Goal: Communication & Community: Answer question/provide support

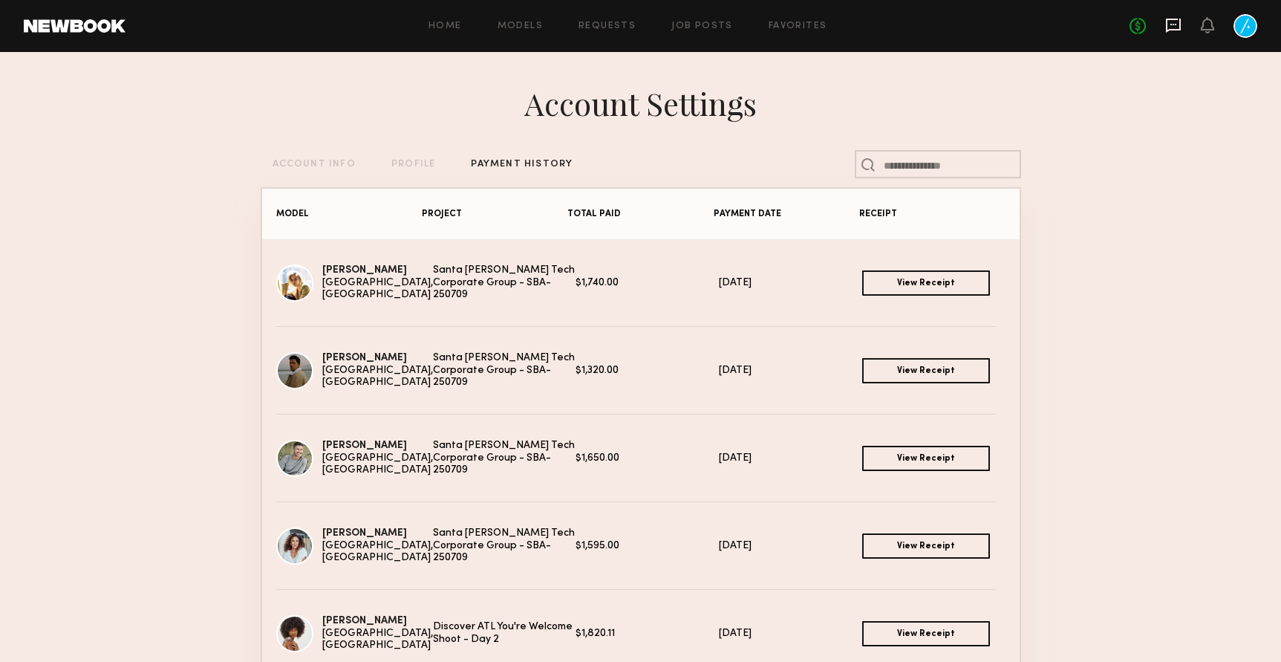
click at [1175, 25] on icon at bounding box center [1174, 24] width 6 height 1
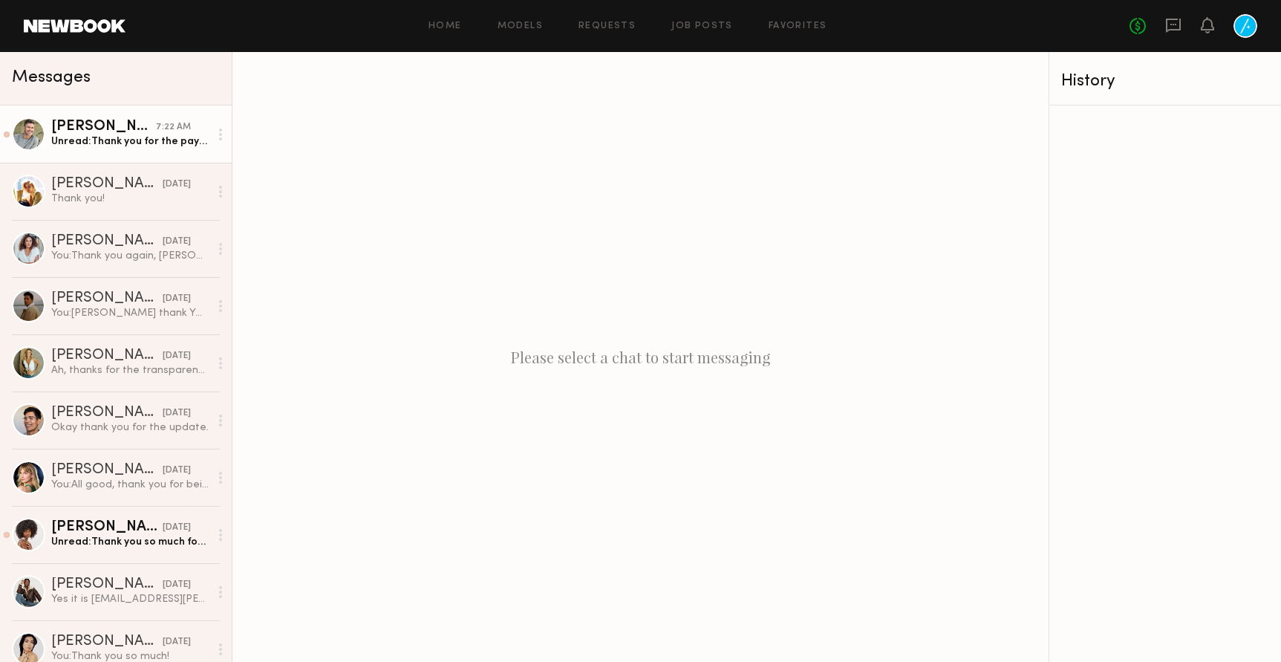
click at [85, 123] on div "[PERSON_NAME]" at bounding box center [103, 127] width 105 height 15
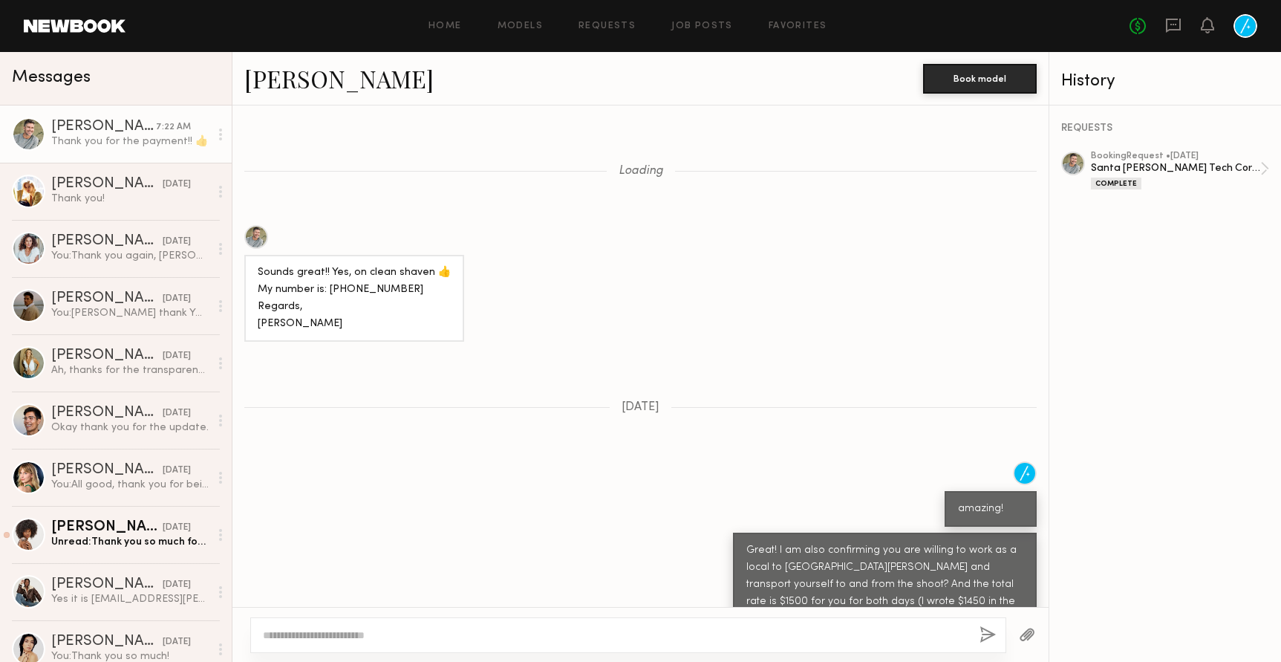
scroll to position [971, 0]
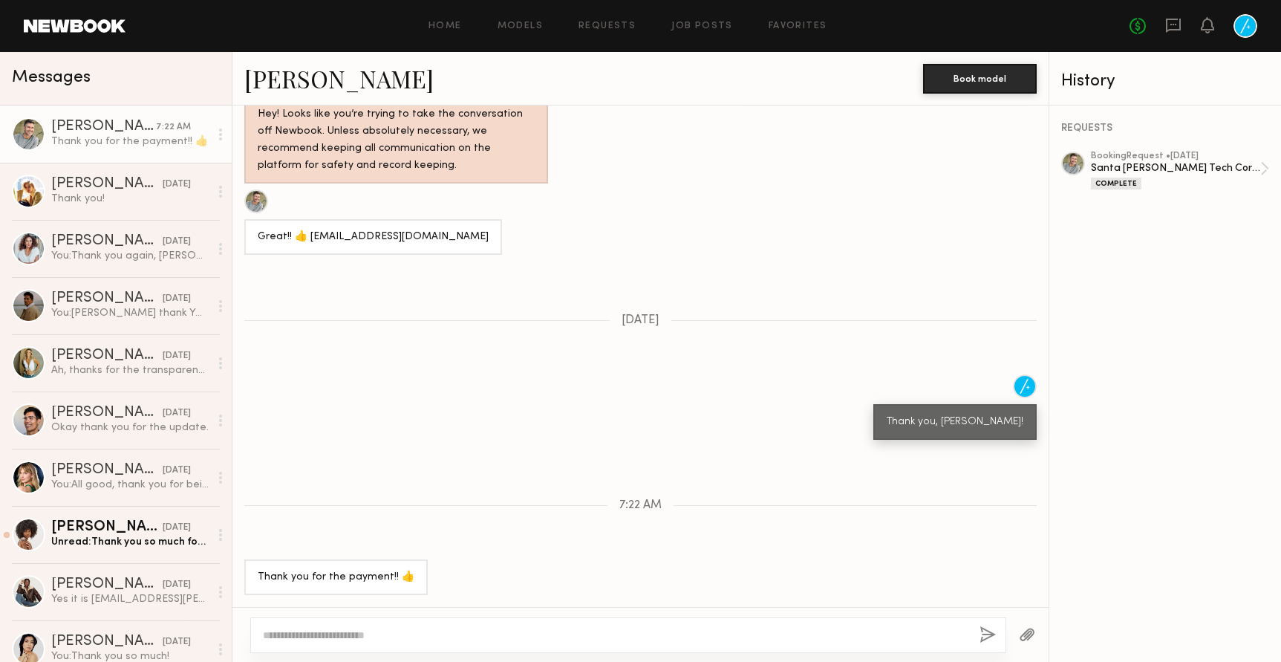
click at [510, 629] on textarea at bounding box center [615, 635] width 705 height 15
type textarea "**********"
click at [985, 633] on button "button" at bounding box center [988, 635] width 16 height 19
